Goal: Find specific page/section: Find specific page/section

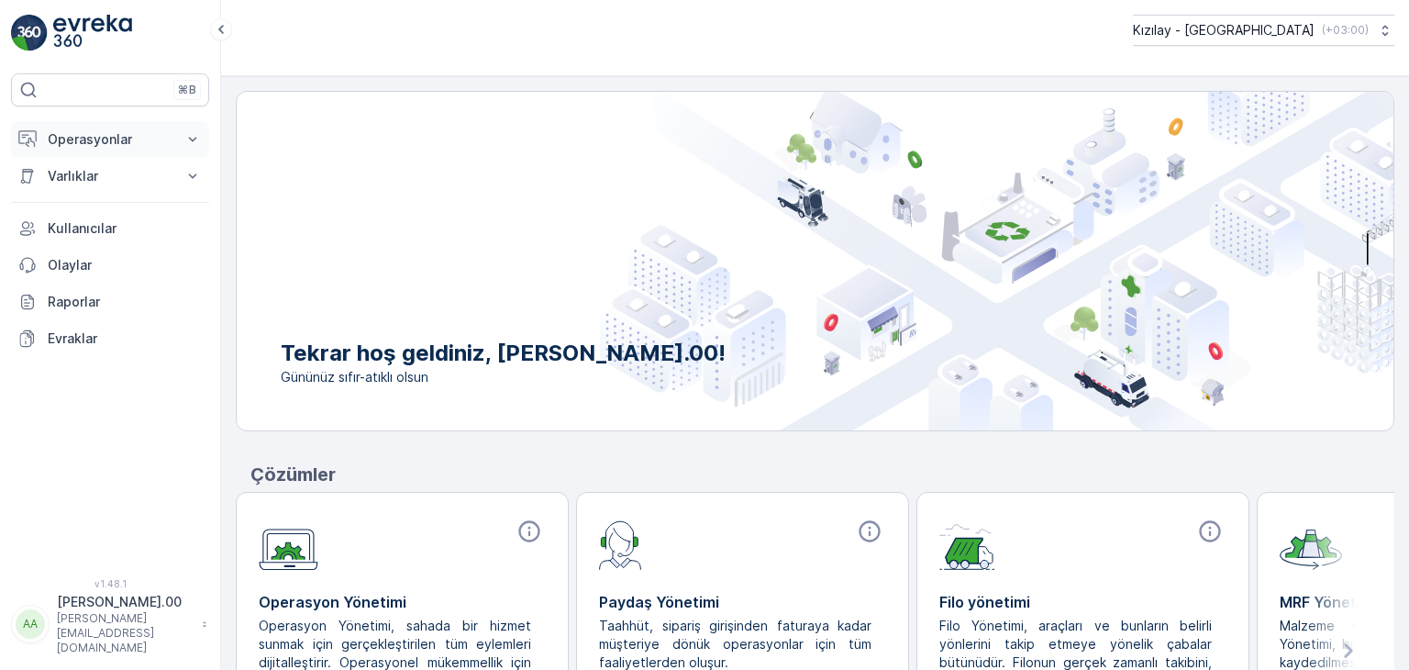
click at [149, 140] on p "Operasyonlar" at bounding box center [110, 139] width 125 height 18
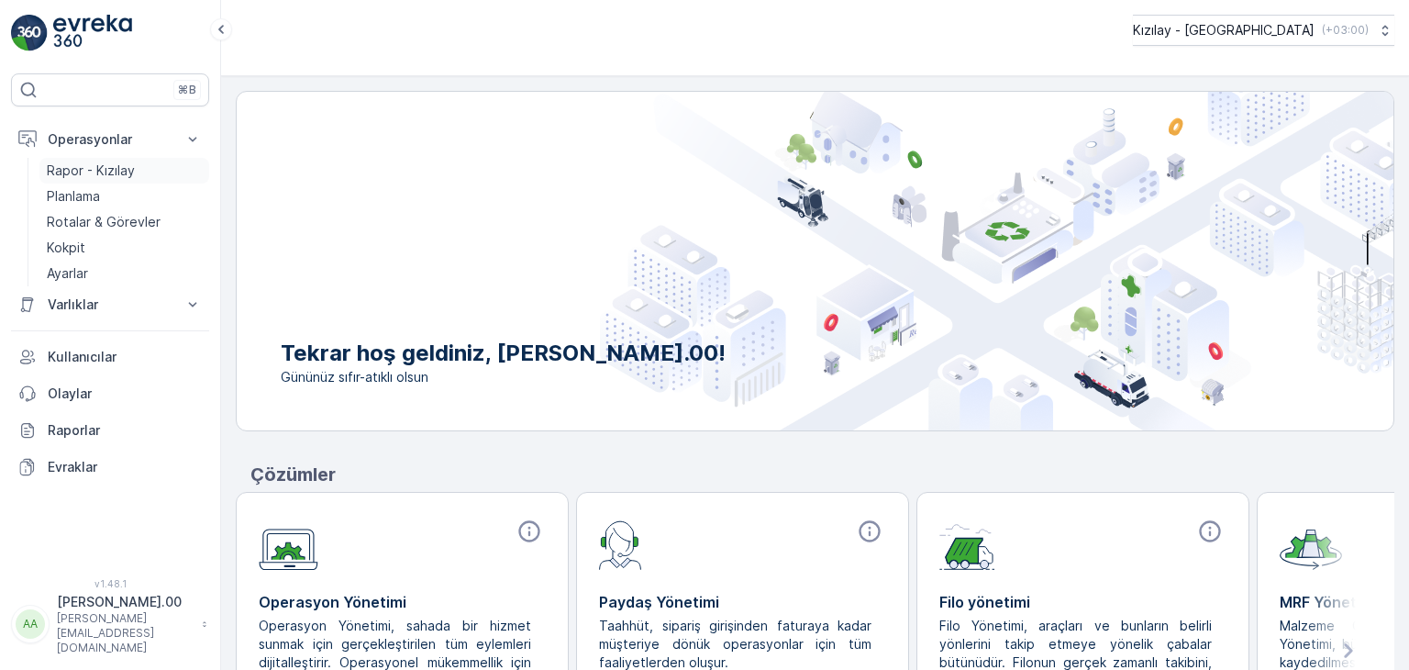
click at [143, 163] on link "Rapor - Kızılay" at bounding box center [124, 171] width 170 height 26
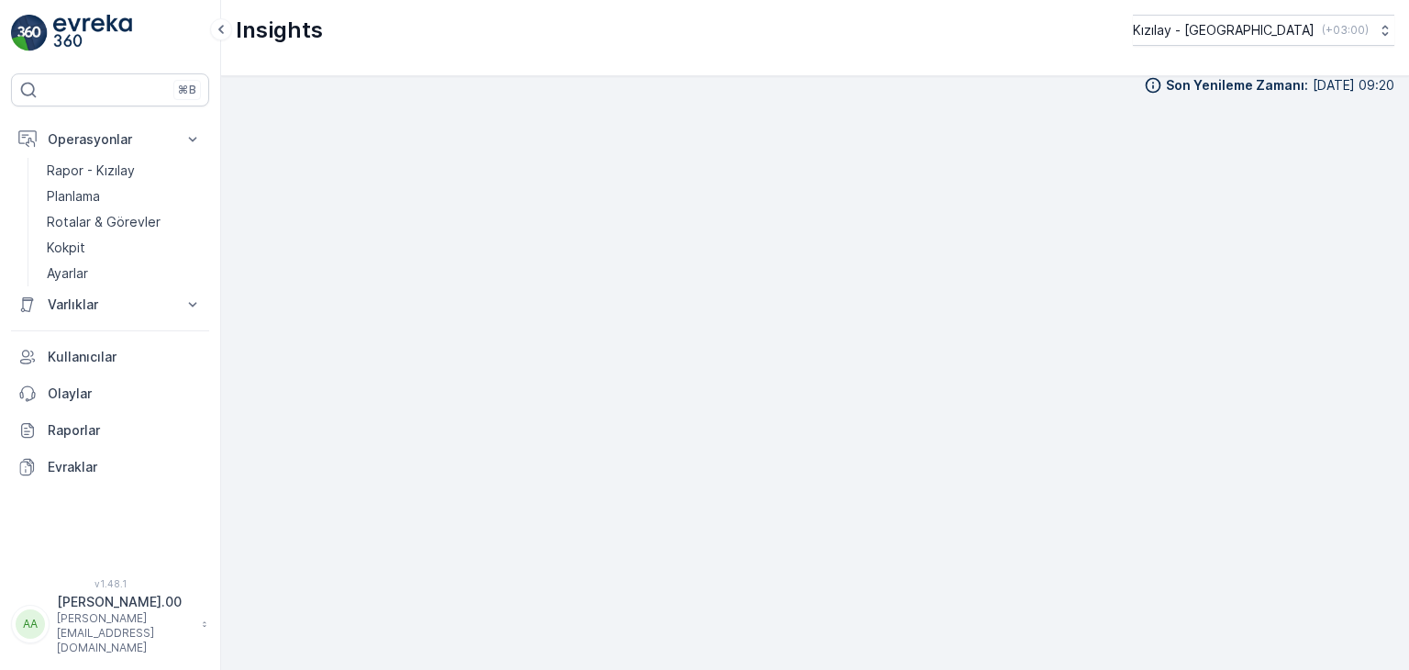
scroll to position [18, 0]
